Goal: Task Accomplishment & Management: Use online tool/utility

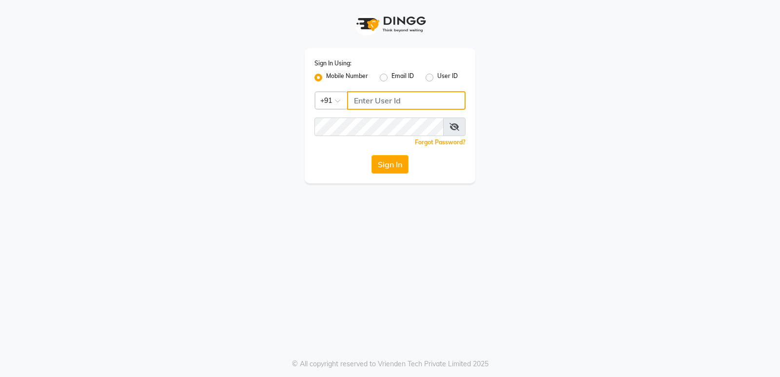
type input "7888039666"
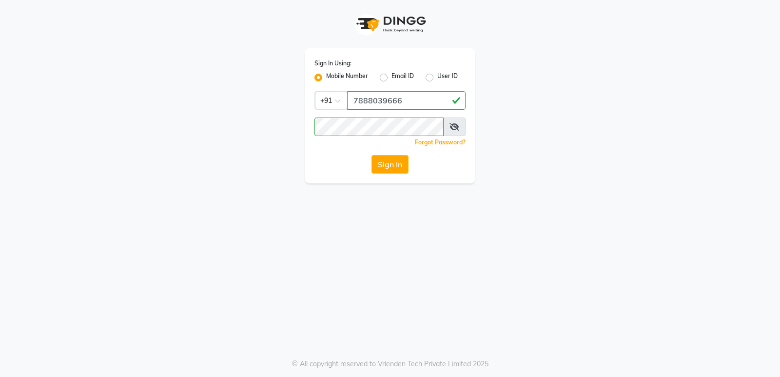
click at [392, 164] on button "Sign In" at bounding box center [390, 164] width 37 height 19
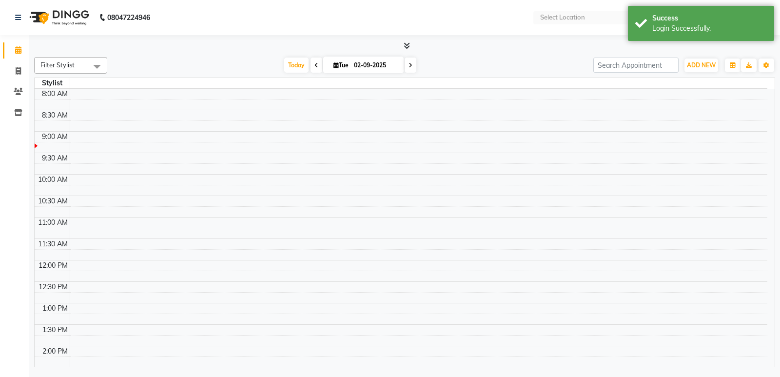
select select "en"
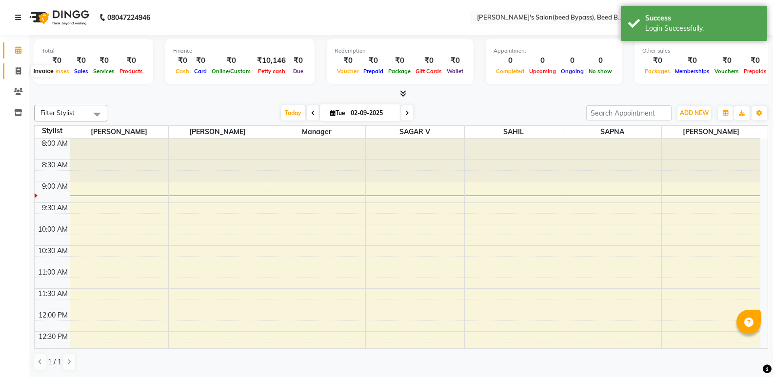
click at [15, 74] on span at bounding box center [18, 71] width 17 height 11
select select "service"
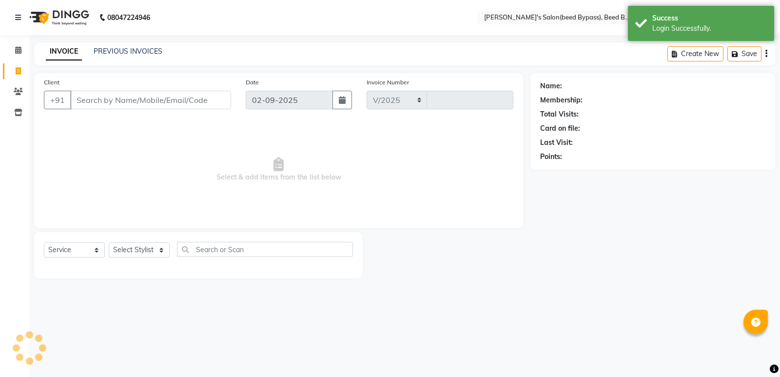
select select "4176"
type input "2383"
click at [146, 51] on link "PREVIOUS INVOICES" at bounding box center [128, 51] width 69 height 9
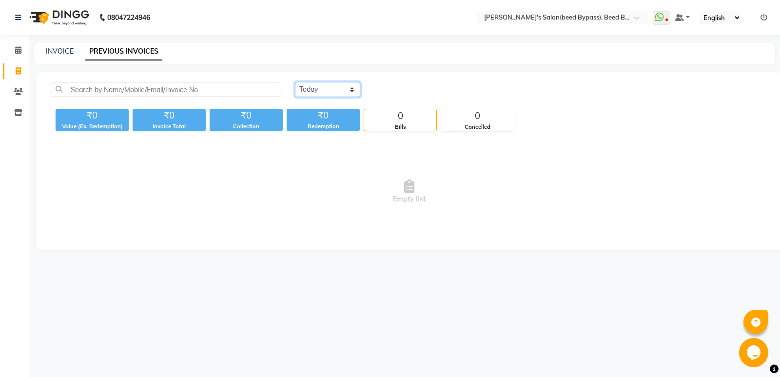
click at [317, 89] on select "[DATE] [DATE] Custom Range" at bounding box center [327, 89] width 65 height 15
select select "[DATE]"
click at [295, 82] on select "[DATE] [DATE] Custom Range" at bounding box center [327, 89] width 65 height 15
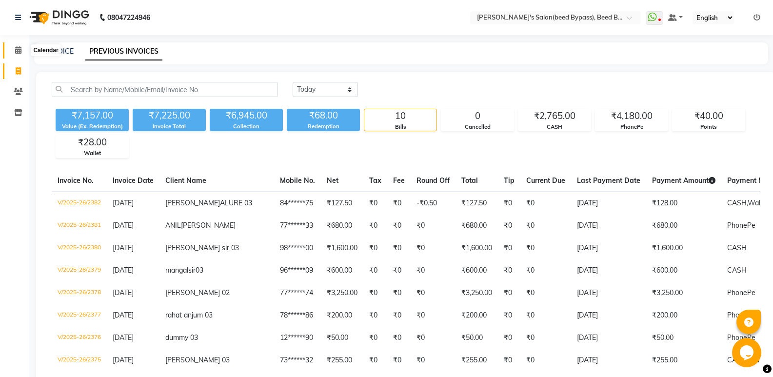
click at [18, 55] on span at bounding box center [18, 50] width 17 height 11
